Goal: Find specific page/section: Find specific page/section

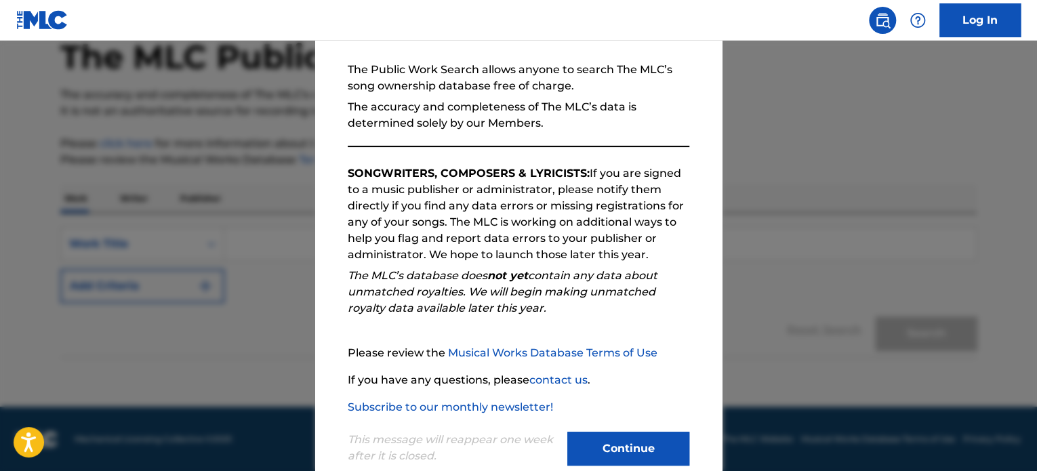
scroll to position [149, 0]
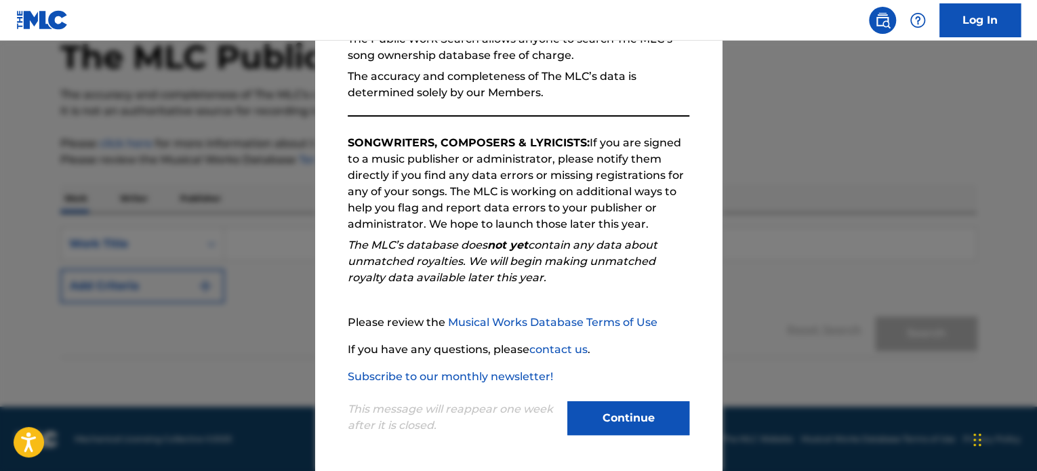
click at [608, 412] on button "Continue" at bounding box center [628, 418] width 122 height 34
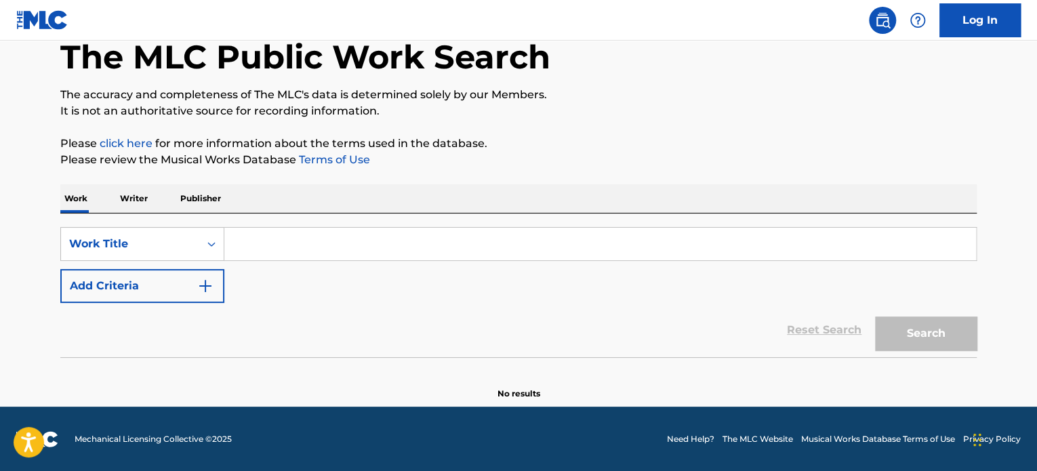
click at [134, 199] on p "Writer" at bounding box center [134, 198] width 36 height 28
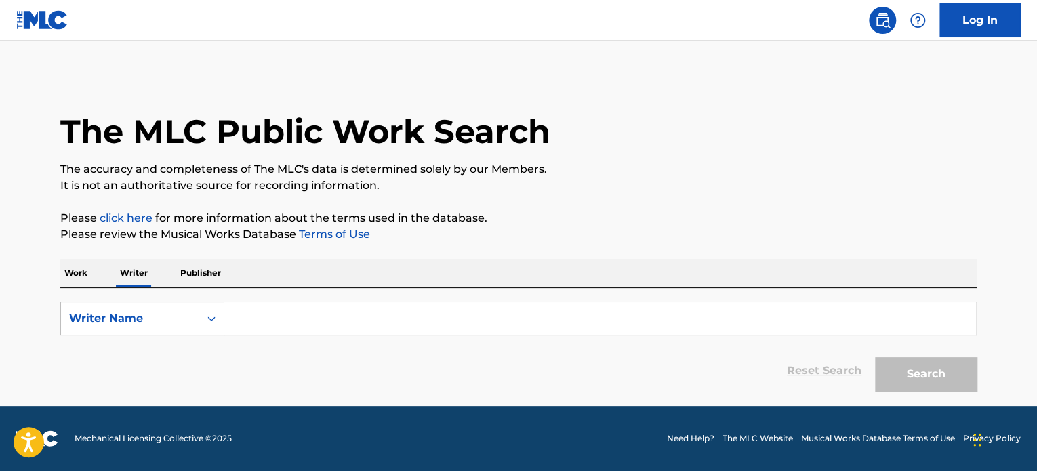
click at [320, 312] on input "Search Form" at bounding box center [600, 318] width 752 height 33
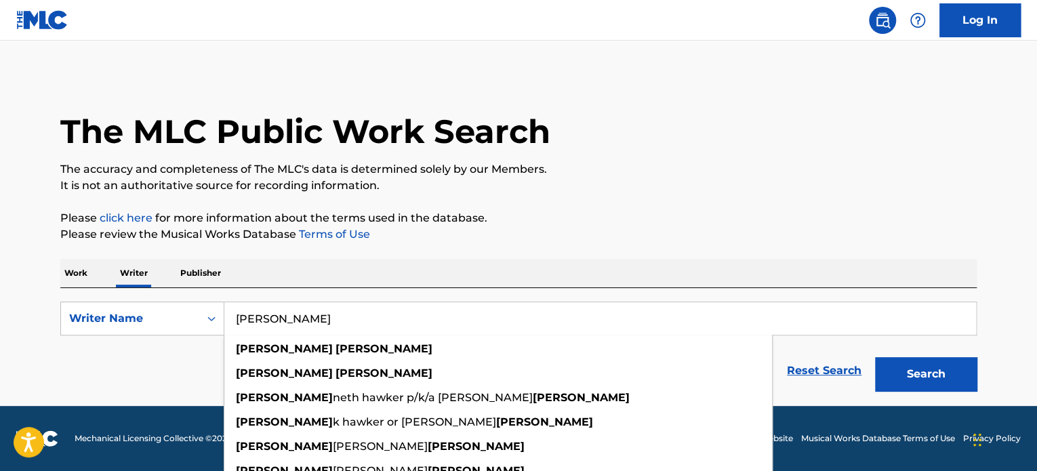
type input "[PERSON_NAME]"
click at [875, 357] on button "Search" at bounding box center [926, 374] width 102 height 34
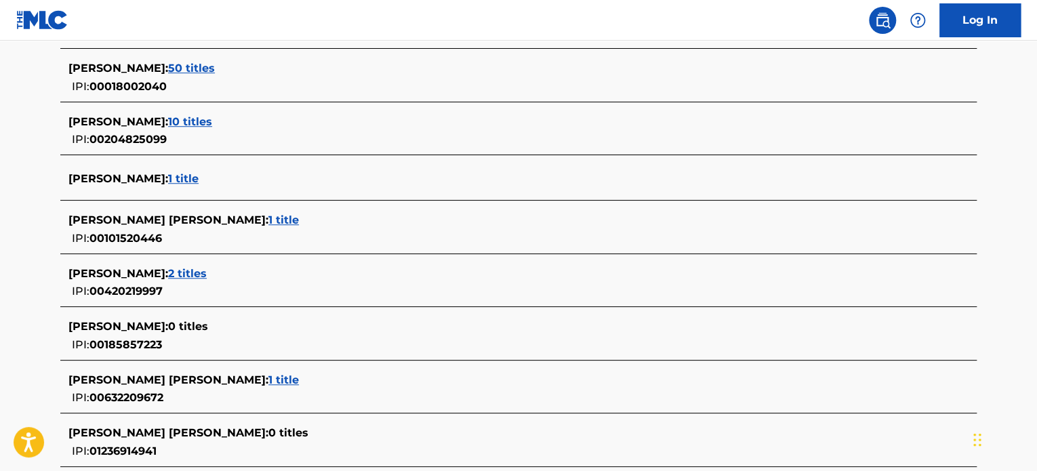
scroll to position [326, 0]
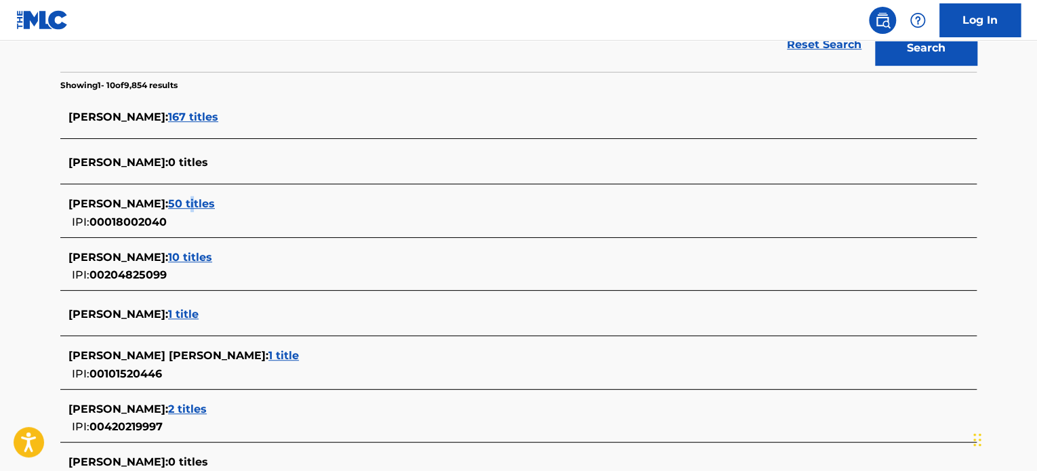
click at [168, 205] on span "50 titles" at bounding box center [191, 203] width 47 height 13
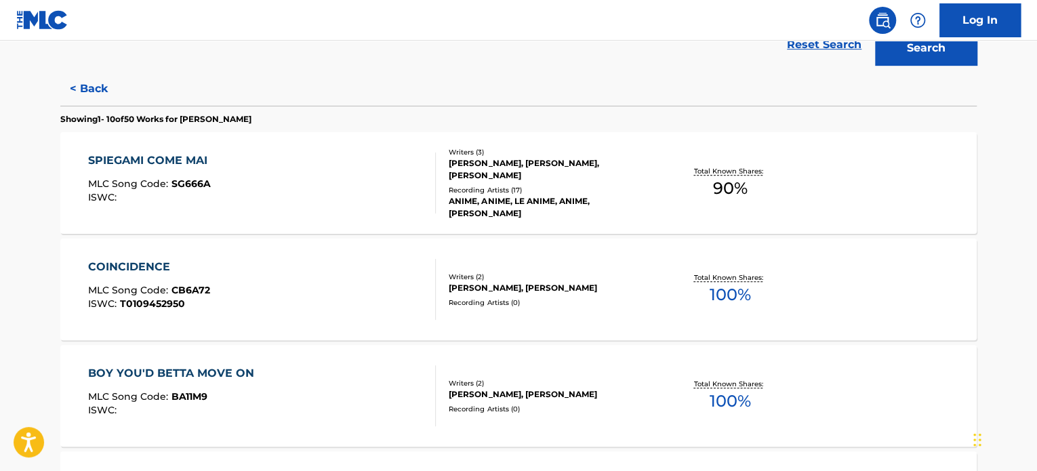
click at [342, 262] on div "COINCIDENCE MLC Song Code : CB6A72 ISWC : T0109452950" at bounding box center [262, 289] width 348 height 61
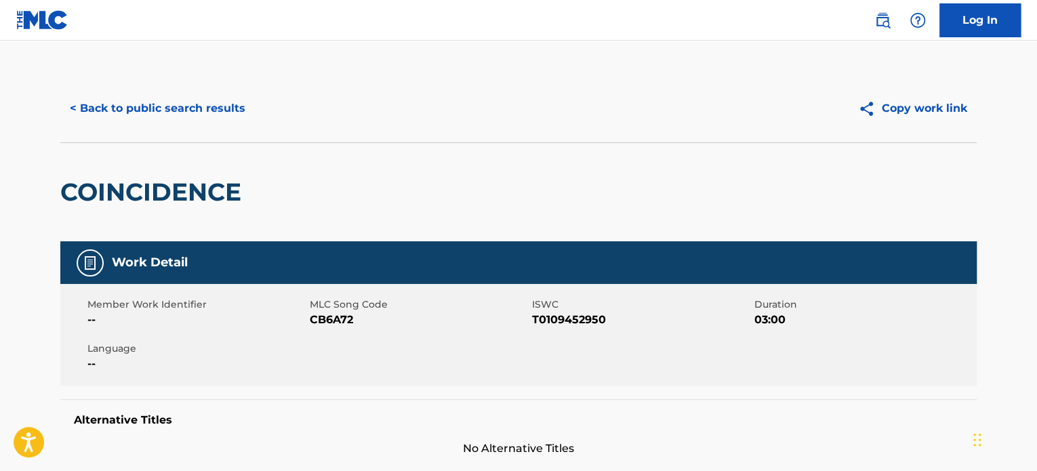
click at [184, 100] on button "< Back to public search results" at bounding box center [157, 108] width 194 height 34
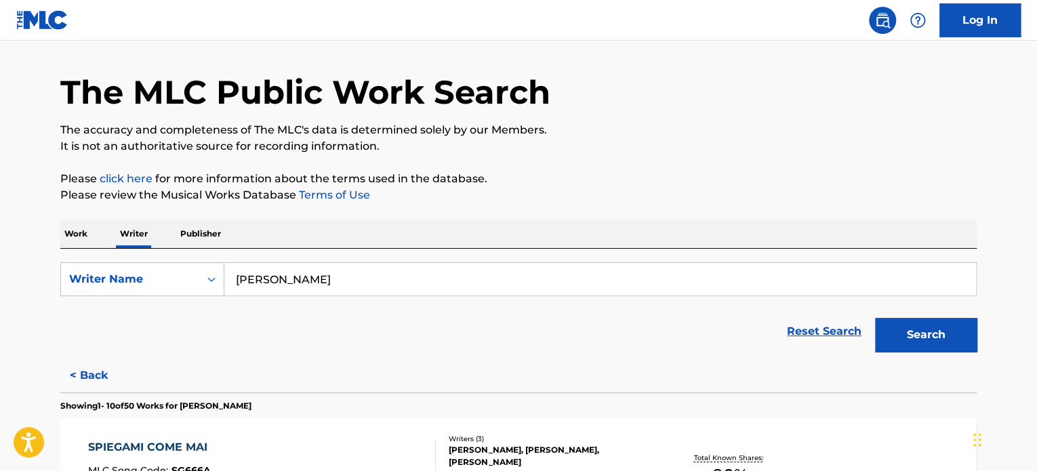
click at [331, 283] on input "[PERSON_NAME]" at bounding box center [600, 279] width 752 height 33
click at [198, 280] on div "Writer Name" at bounding box center [130, 279] width 138 height 26
click at [163, 308] on div "Writer IPI" at bounding box center [142, 313] width 163 height 34
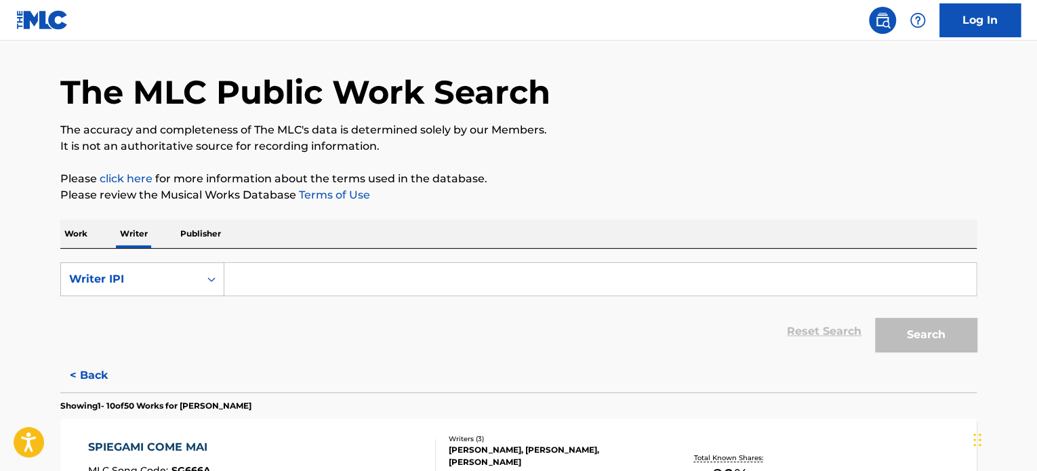
click at [292, 276] on input "Search Form" at bounding box center [600, 279] width 752 height 33
paste input "185857125"
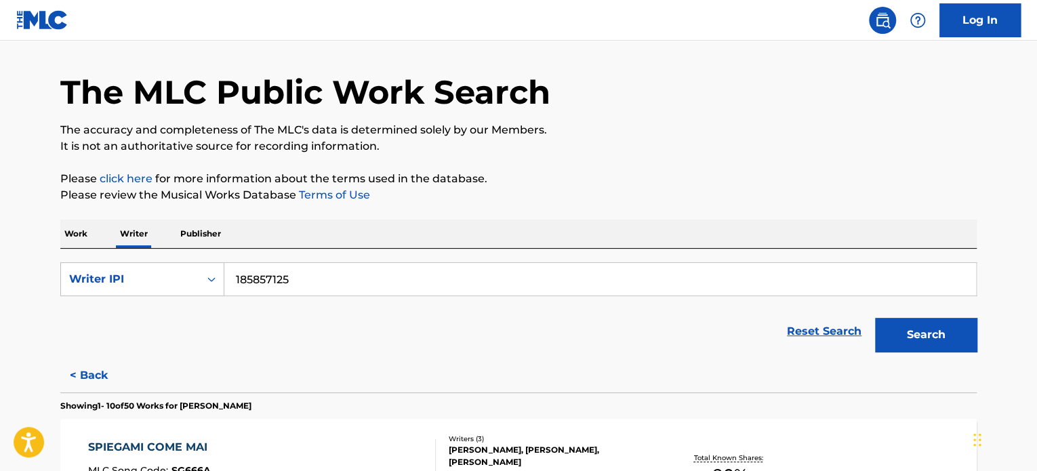
type input "185857125"
click at [919, 334] on button "Search" at bounding box center [926, 335] width 102 height 34
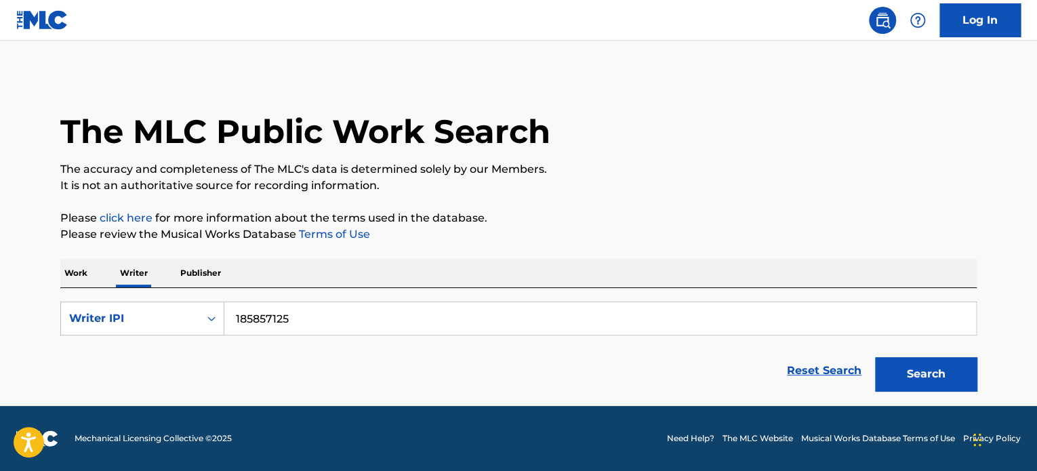
scroll to position [0, 0]
click at [371, 287] on div "Work Writer Publisher" at bounding box center [518, 273] width 916 height 28
click at [373, 309] on input "185857125" at bounding box center [600, 318] width 752 height 33
